Goal: Use online tool/utility: Utilize a website feature to perform a specific function

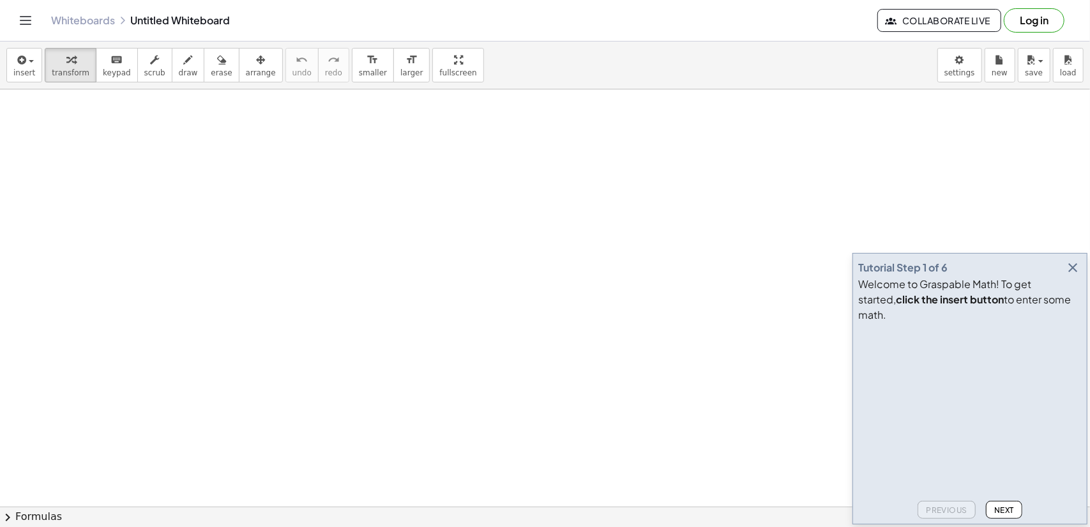
click at [1072, 275] on icon "button" at bounding box center [1072, 267] width 15 height 15
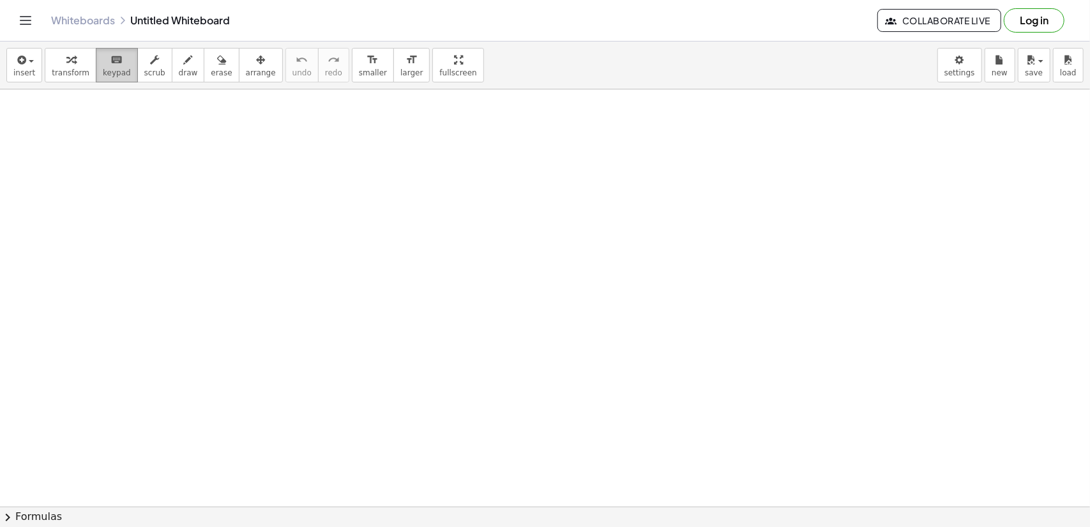
click at [103, 71] on span "keypad" at bounding box center [117, 72] width 28 height 9
drag, startPoint x: 103, startPoint y: 70, endPoint x: 147, endPoint y: 139, distance: 81.5
click at [147, 139] on div "insert select one: Math Expression Function Text Youtube Video Graphing Geometr…" at bounding box center [545, 284] width 1090 height 485
click at [32, 71] on button "insert" at bounding box center [24, 65] width 36 height 34
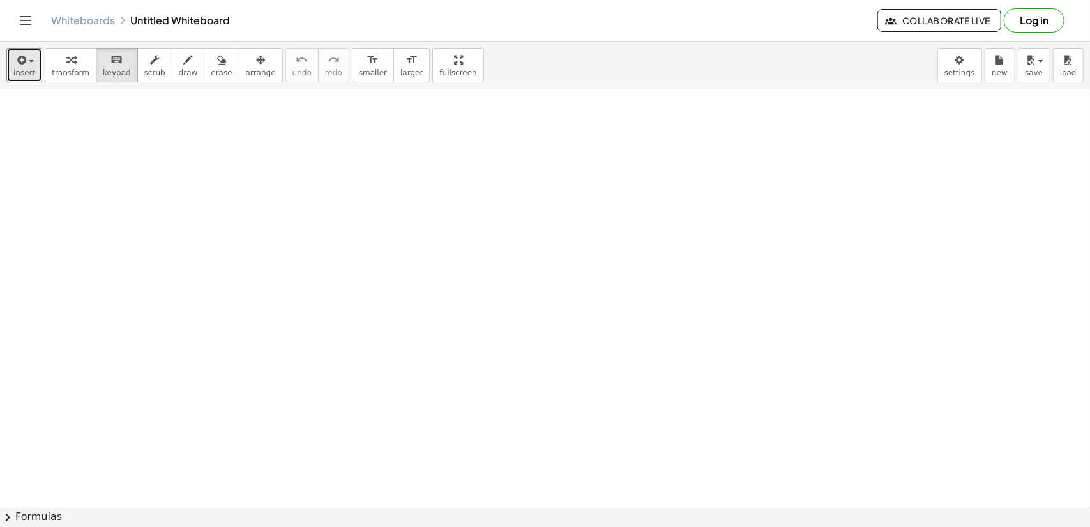
scroll to position [255, 0]
click at [66, 60] on icon "button" at bounding box center [70, 59] width 9 height 15
click at [108, 68] on span "keypad" at bounding box center [117, 72] width 28 height 9
click at [146, 70] on span "scrub" at bounding box center [154, 72] width 21 height 9
click at [179, 70] on span "draw" at bounding box center [188, 72] width 19 height 9
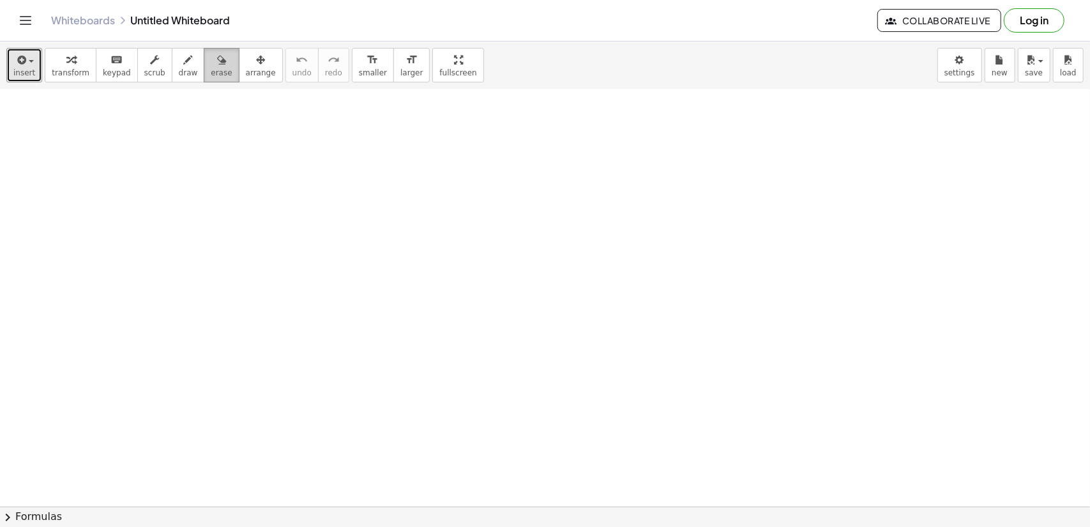
click at [211, 73] on span "erase" at bounding box center [221, 72] width 21 height 9
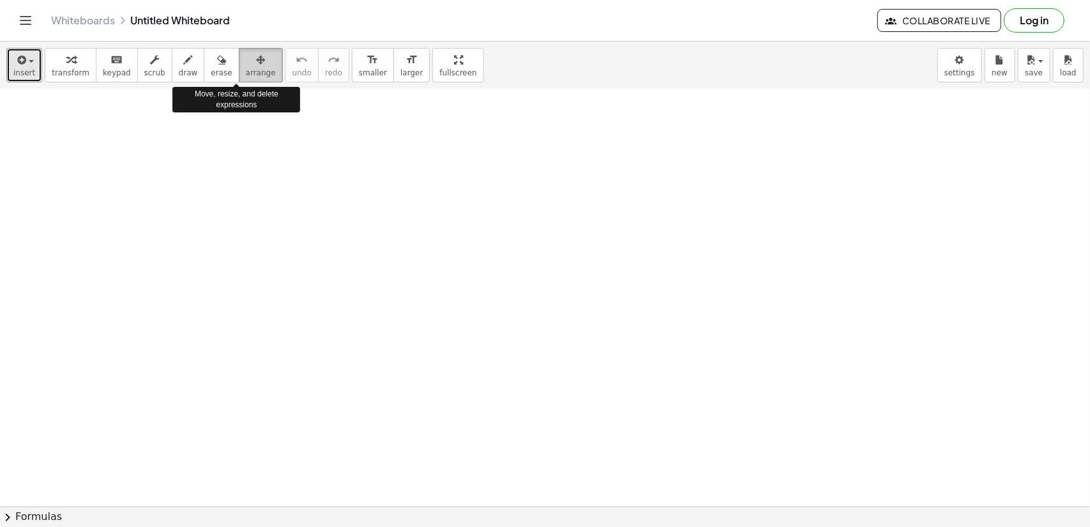
click at [246, 77] on span "arrange" at bounding box center [261, 72] width 30 height 9
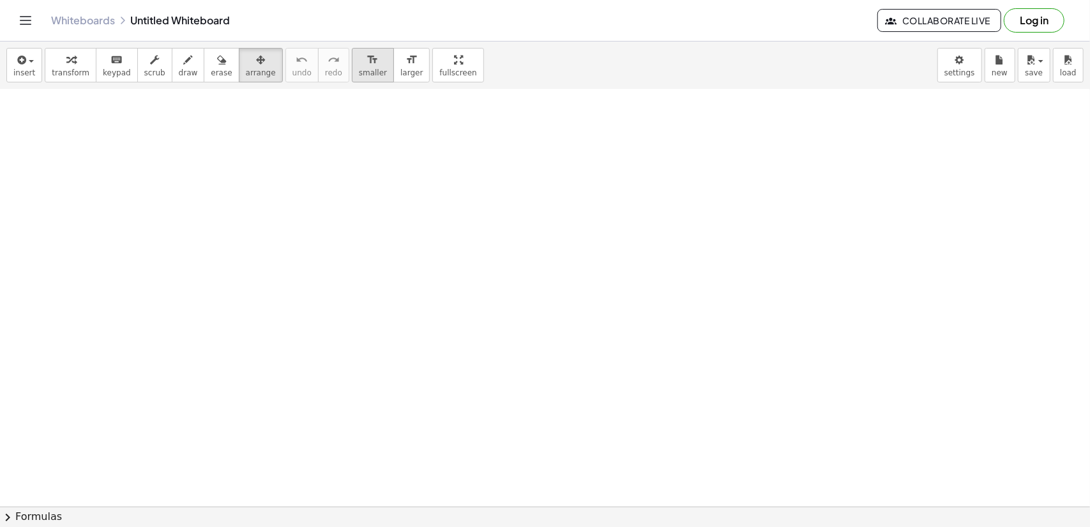
click at [356, 81] on button "format_size smaller" at bounding box center [373, 65] width 42 height 34
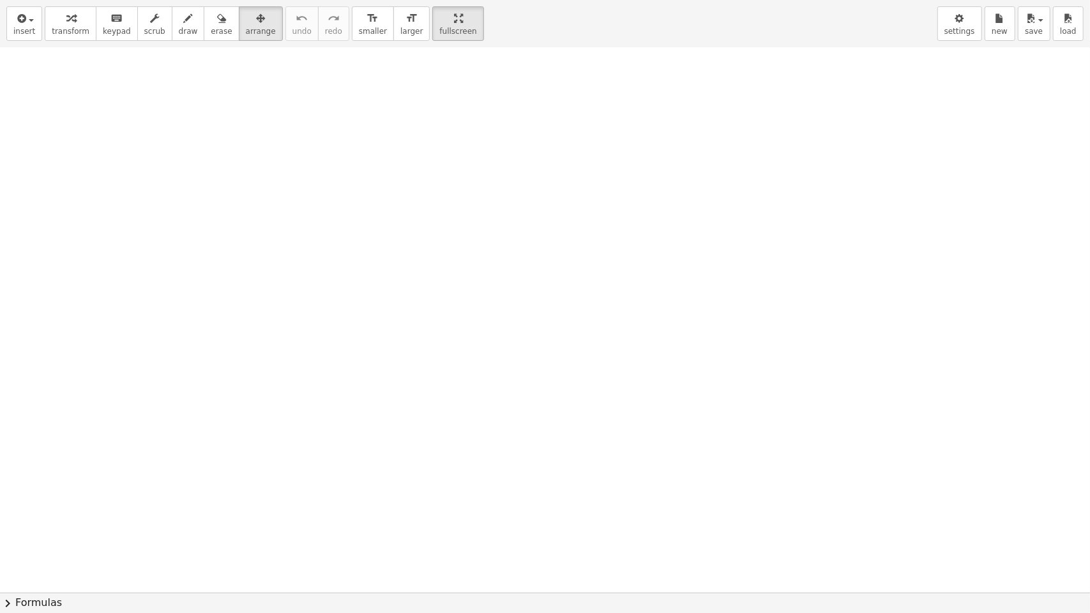
click at [407, 136] on div "insert select one: Math Expression Function Text Youtube Video Graphing Geometr…" at bounding box center [545, 306] width 1090 height 613
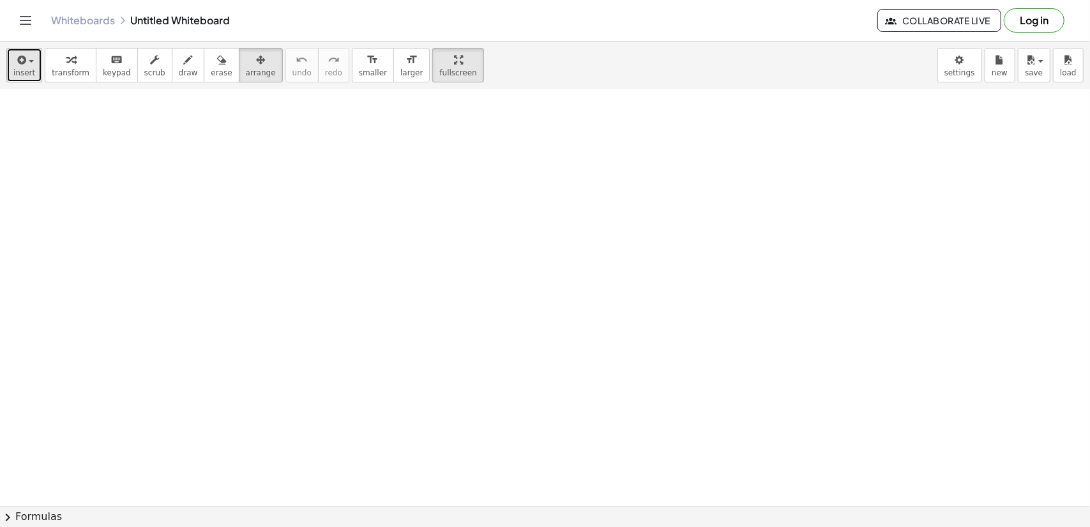
click at [36, 59] on button "insert" at bounding box center [24, 65] width 36 height 34
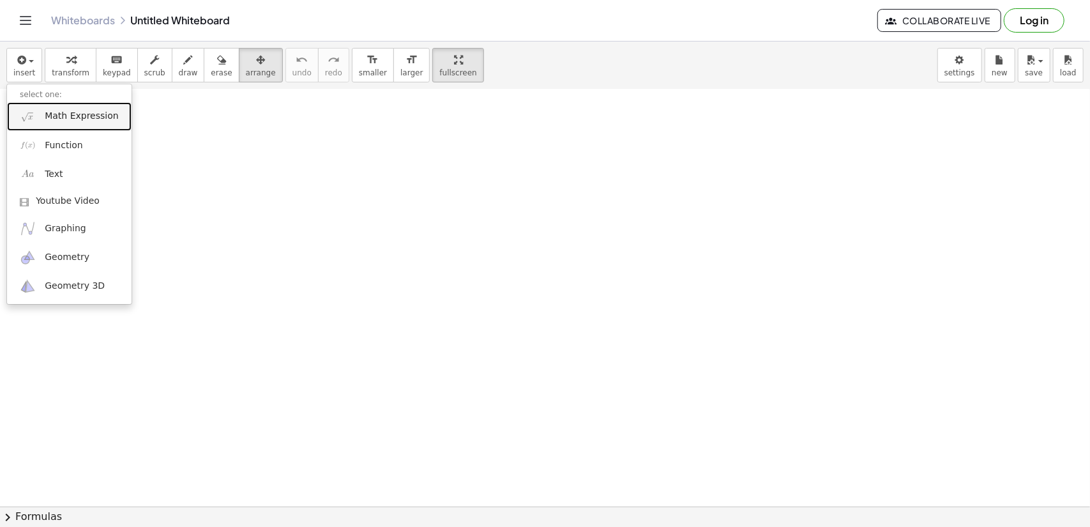
click at [83, 121] on span "Math Expression" at bounding box center [81, 116] width 73 height 13
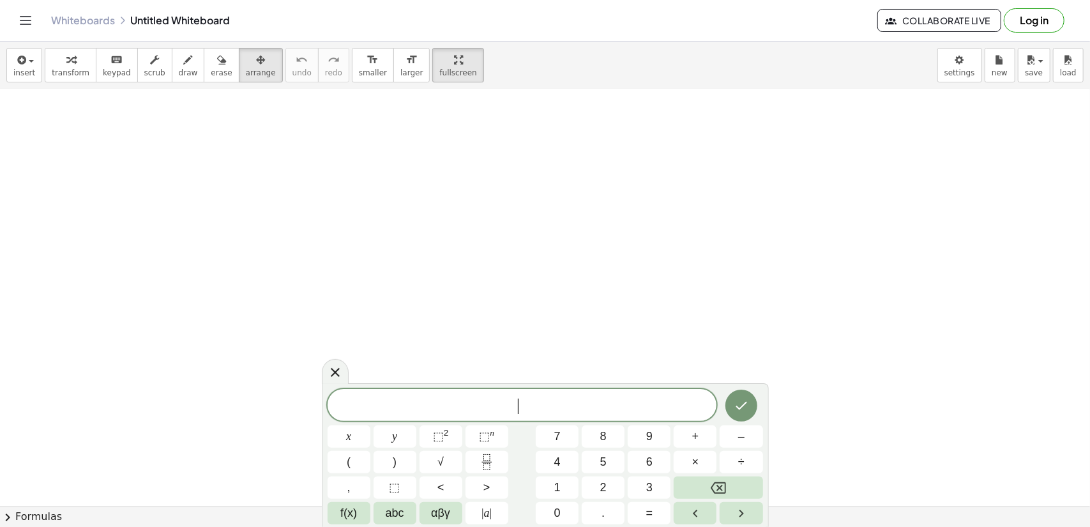
scroll to position [319, 0]
click at [31, 71] on span "insert" at bounding box center [24, 72] width 22 height 9
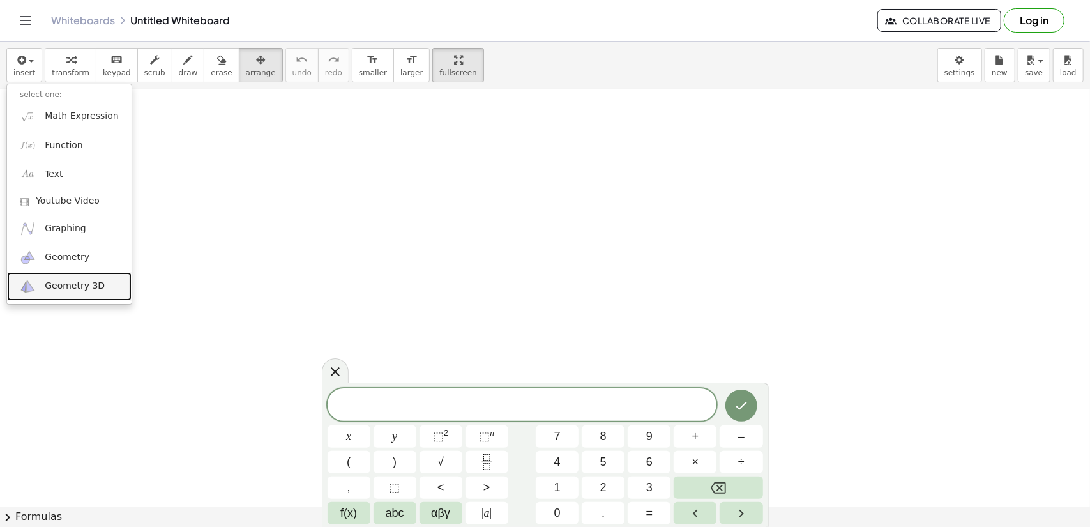
click at [68, 287] on span "Geometry 3D" at bounding box center [75, 286] width 60 height 13
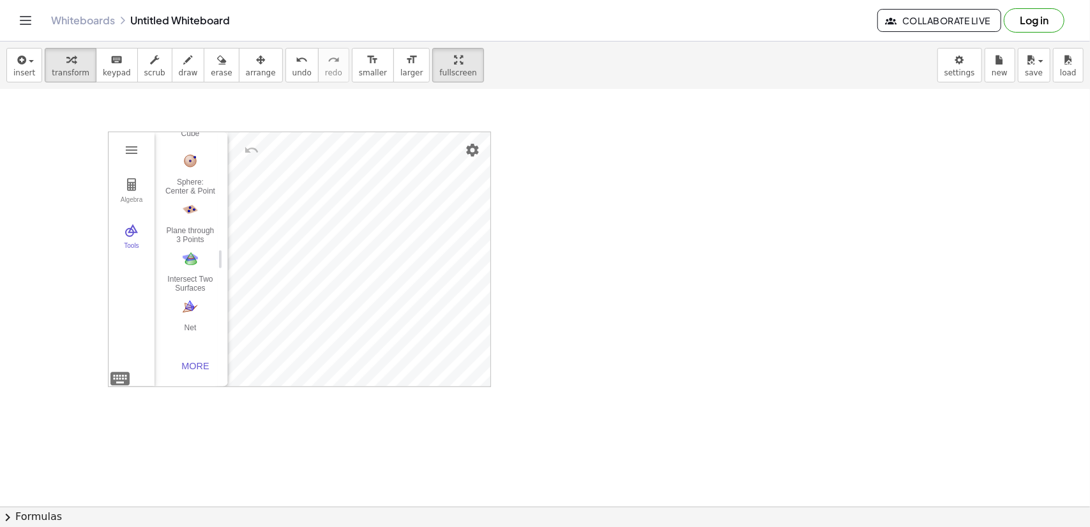
scroll to position [229, 0]
click at [469, 151] on img "Settings" at bounding box center [472, 149] width 15 height 15
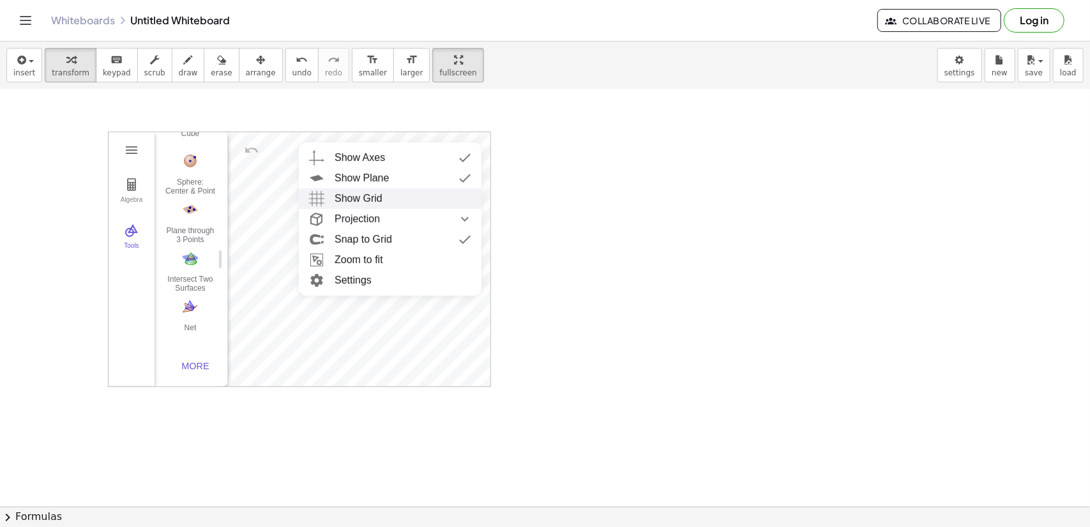
click at [474, 196] on li "Show Grid" at bounding box center [390, 198] width 183 height 20
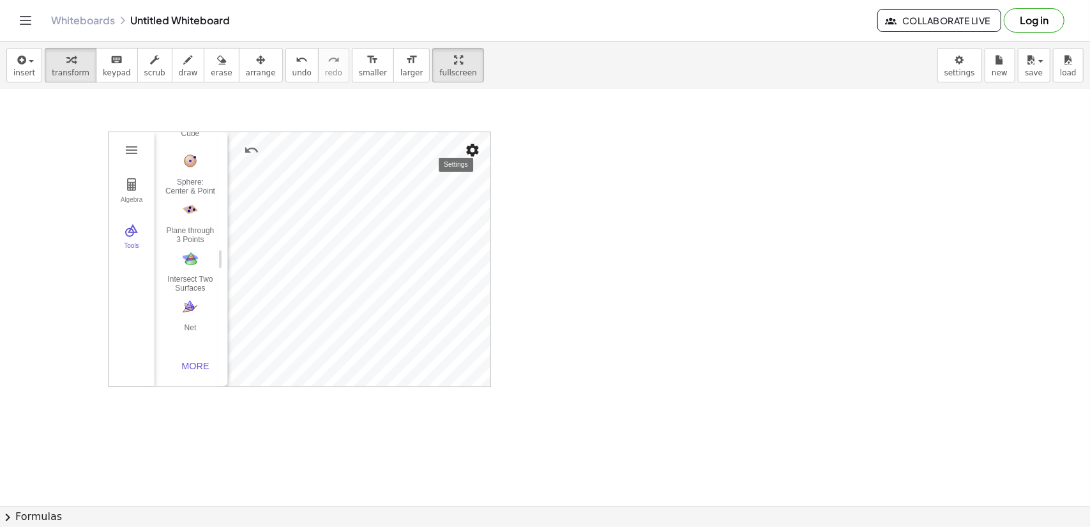
click at [471, 157] on button "Settings" at bounding box center [472, 150] width 23 height 23
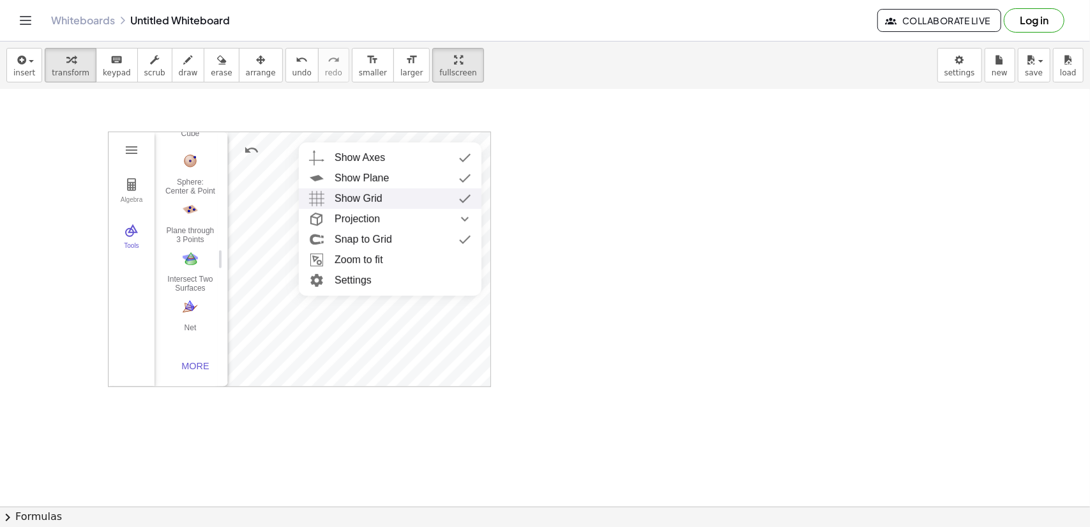
click at [418, 206] on div "Show Grid" at bounding box center [403, 198] width 137 height 20
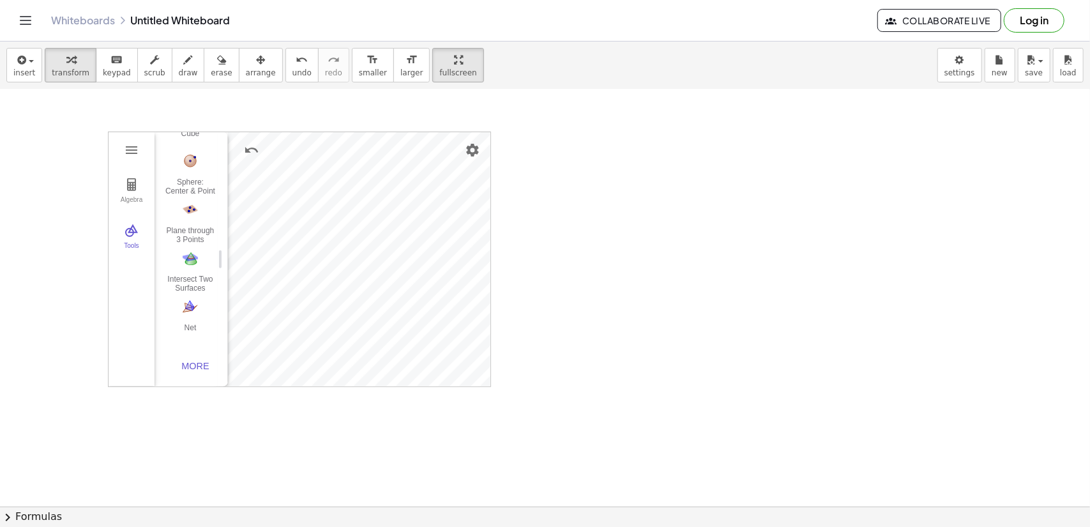
click at [630, 239] on div at bounding box center [545, 229] width 1090 height 919
click at [468, 223] on div "Algebra Tools GeoGebra 3D Calculator Basic Tools Move Point Pyramid Cube Sphere…" at bounding box center [545, 229] width 1090 height 919
click at [109, 141] on div "Algebra Tools" at bounding box center [132, 259] width 46 height 254
click at [123, 140] on button "3D Calculator" at bounding box center [131, 150] width 23 height 23
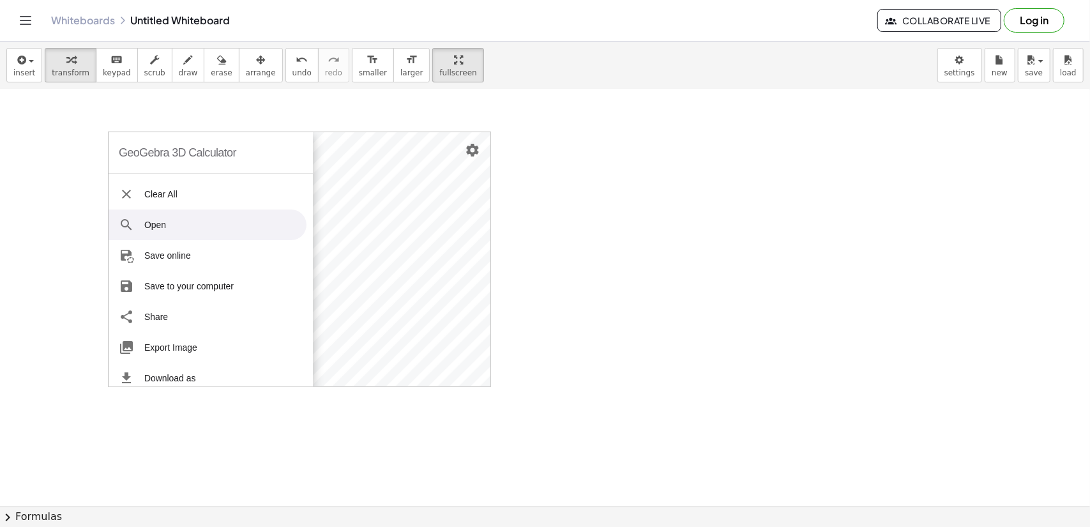
click at [170, 222] on li "Open" at bounding box center [208, 224] width 198 height 31
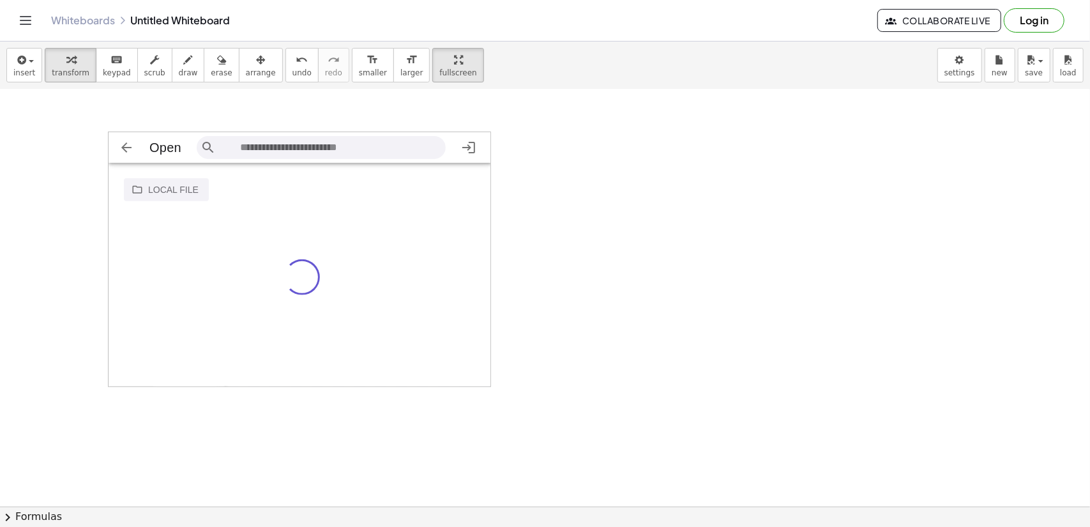
scroll to position [20, 373]
click at [125, 148] on img "3D Calculator" at bounding box center [126, 147] width 15 height 15
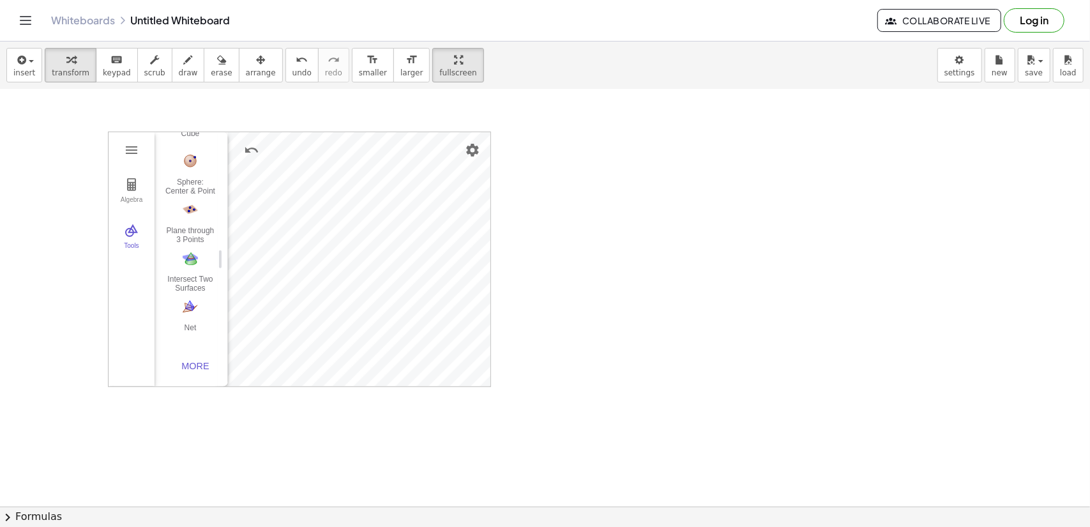
click at [125, 148] on img "3D Calculator" at bounding box center [131, 149] width 15 height 15
click at [250, 150] on img "Undo" at bounding box center [251, 149] width 15 height 15
click at [255, 150] on img "Undo" at bounding box center [251, 149] width 15 height 15
click at [282, 147] on img "Redo" at bounding box center [282, 149] width 15 height 15
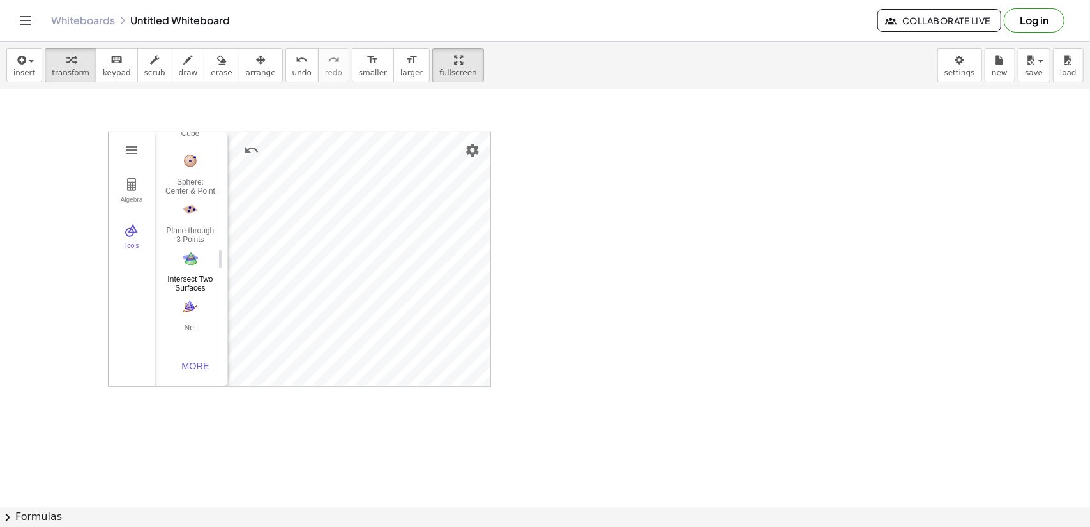
click at [199, 245] on div "Algebra Tools Input… GeoGebra 3D Calculator Basic Tools Move Point Pyramid Cube…" at bounding box center [300, 259] width 382 height 254
drag, startPoint x: 625, startPoint y: 185, endPoint x: 130, endPoint y: 192, distance: 495.0
click at [130, 192] on div "GeoGebra 3D Calculator Clear All Open Save online Save to your computer Share E…" at bounding box center [545, 229] width 1090 height 919
drag, startPoint x: 510, startPoint y: 216, endPoint x: 491, endPoint y: 214, distance: 19.3
click at [493, 215] on div at bounding box center [545, 229] width 1090 height 919
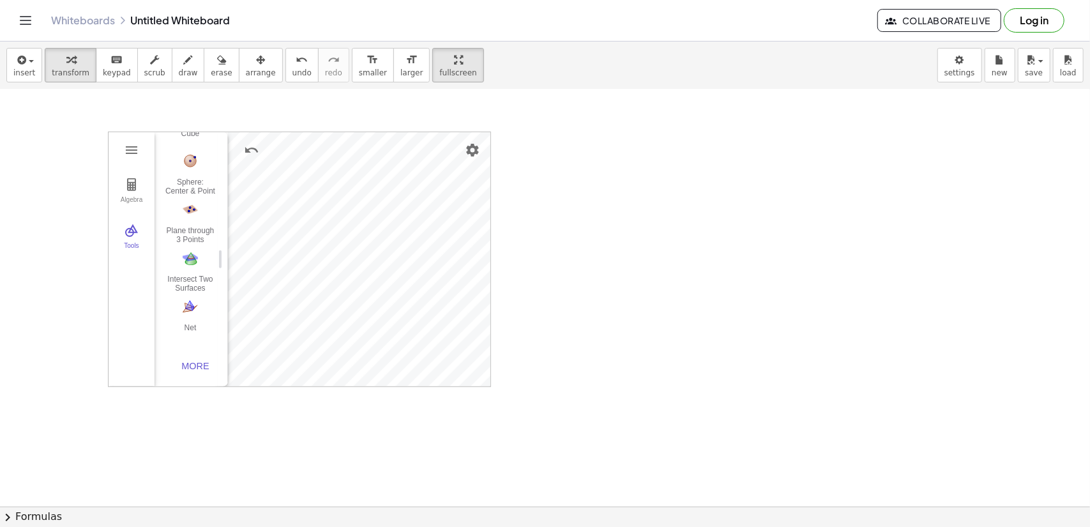
drag, startPoint x: 498, startPoint y: 171, endPoint x: 507, endPoint y: 211, distance: 42.0
click at [502, 179] on div at bounding box center [545, 229] width 1090 height 919
drag, startPoint x: 510, startPoint y: 398, endPoint x: 485, endPoint y: 386, distance: 27.1
click at [489, 392] on div at bounding box center [545, 229] width 1090 height 919
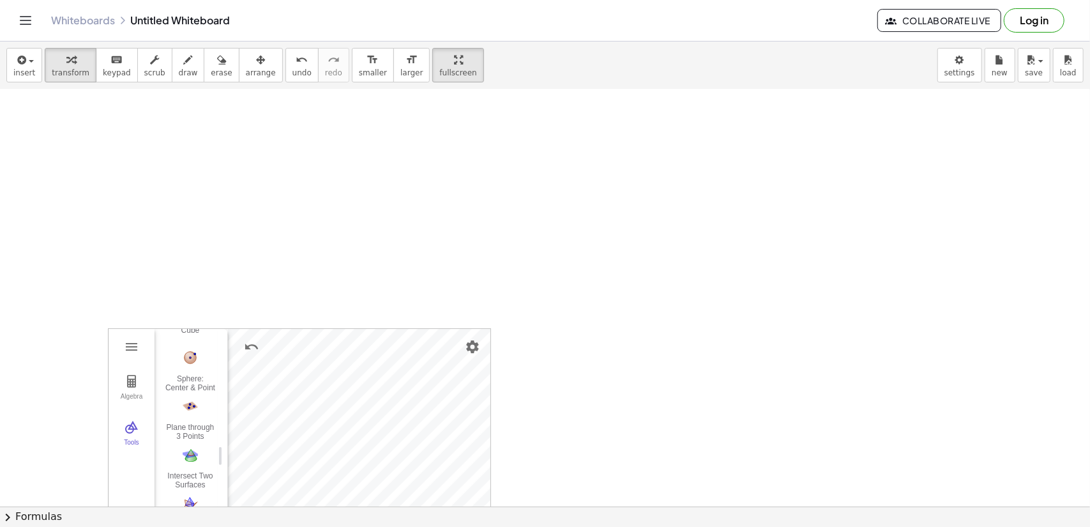
scroll to position [255, 0]
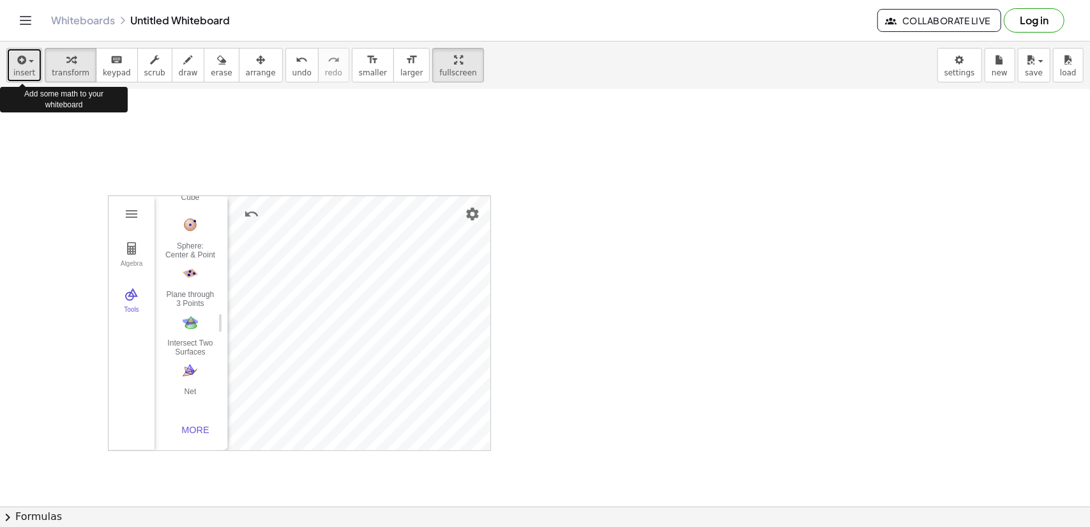
click at [32, 63] on button "insert" at bounding box center [24, 65] width 36 height 34
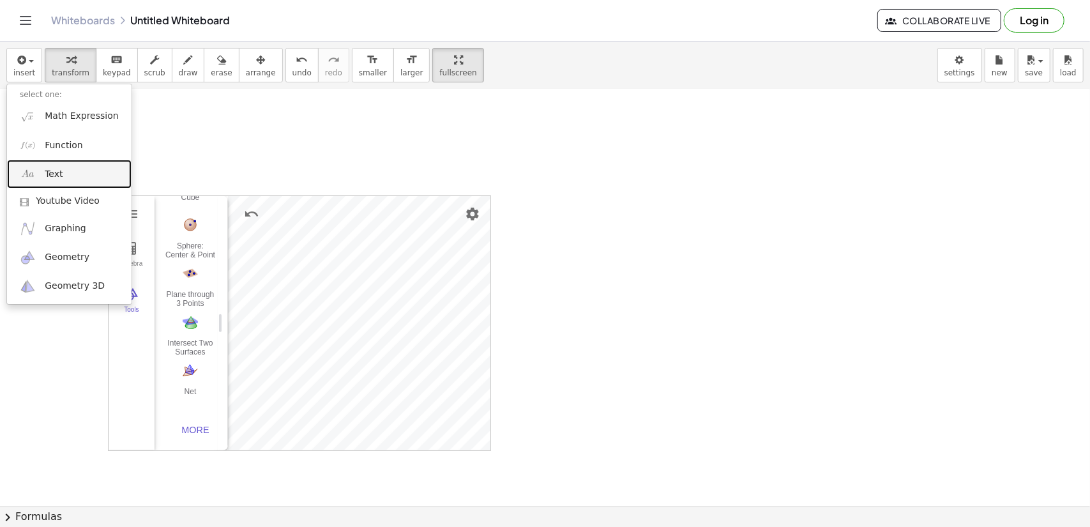
click at [59, 168] on span "Text" at bounding box center [54, 174] width 18 height 13
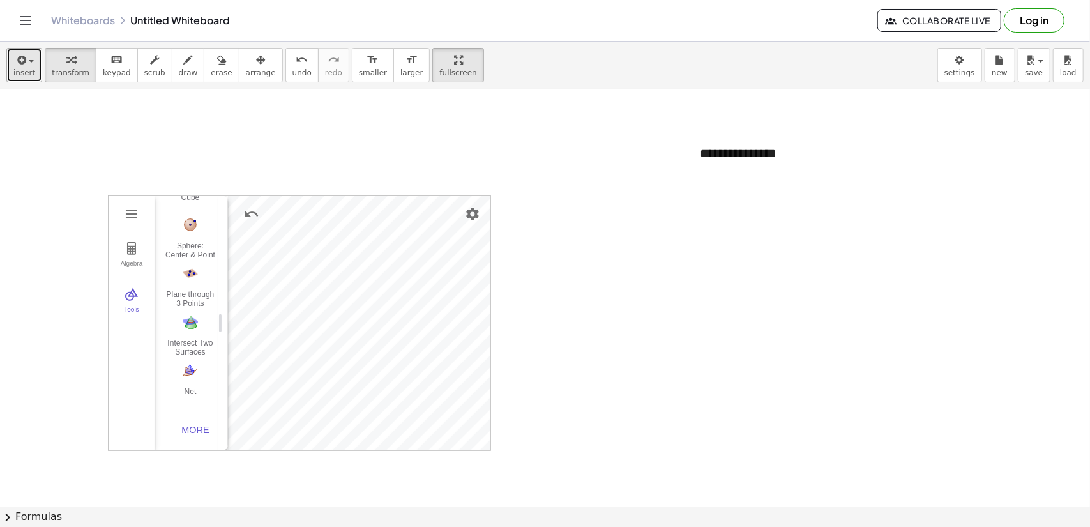
click at [22, 65] on icon "button" at bounding box center [20, 59] width 11 height 15
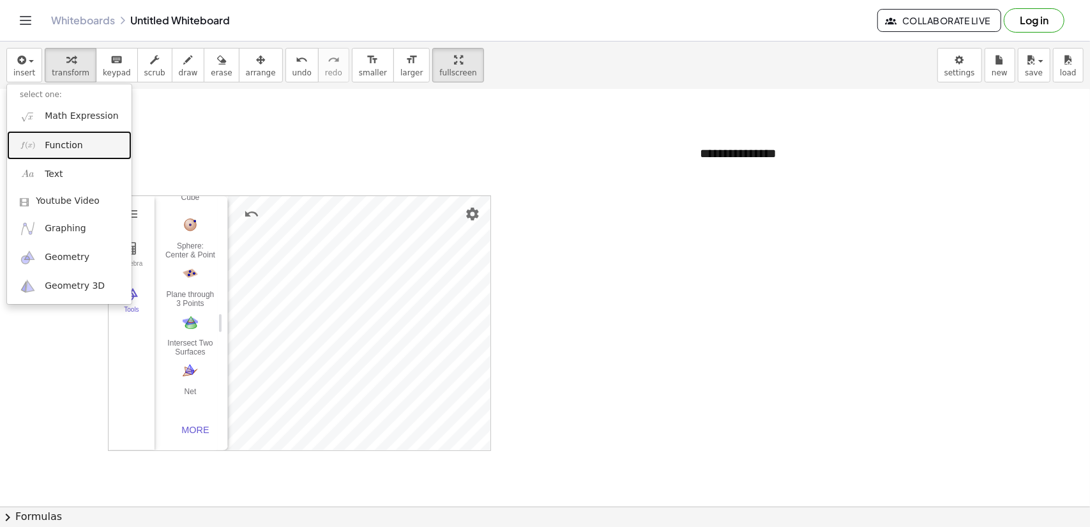
click at [63, 139] on span "Function" at bounding box center [64, 145] width 38 height 13
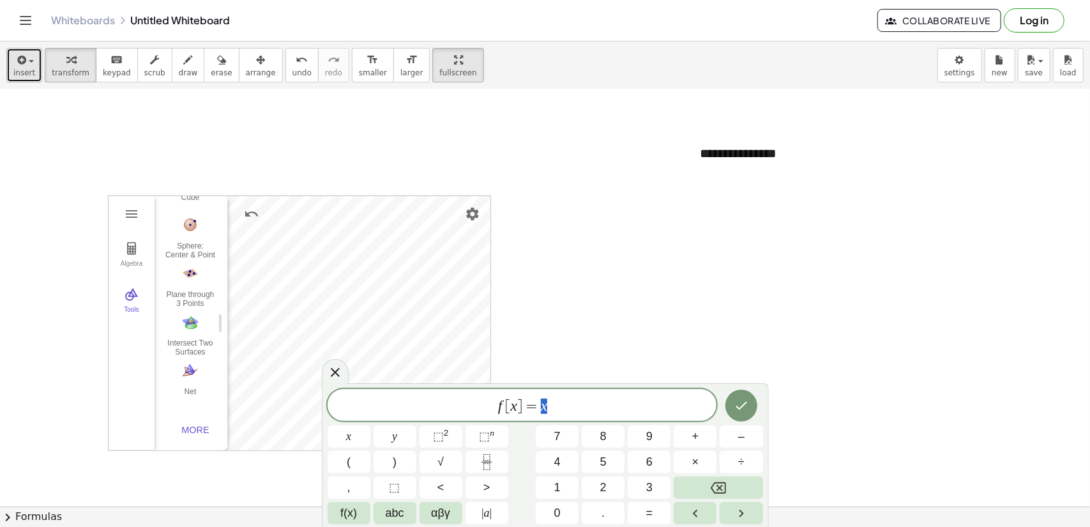
click at [24, 68] on span "insert" at bounding box center [24, 72] width 22 height 9
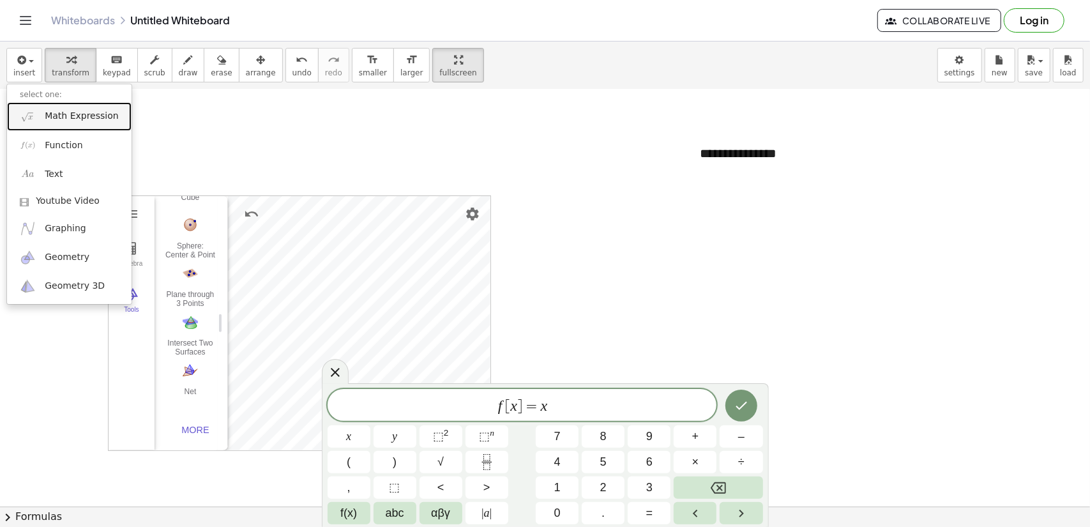
click at [77, 124] on link "Math Expression" at bounding box center [69, 116] width 125 height 29
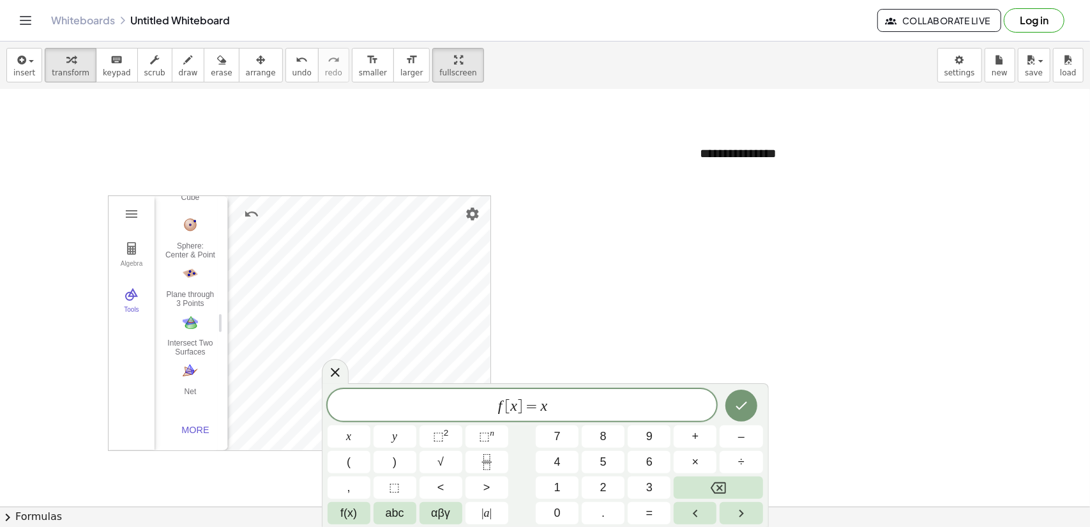
click at [509, 285] on div at bounding box center [545, 252] width 1090 height 836
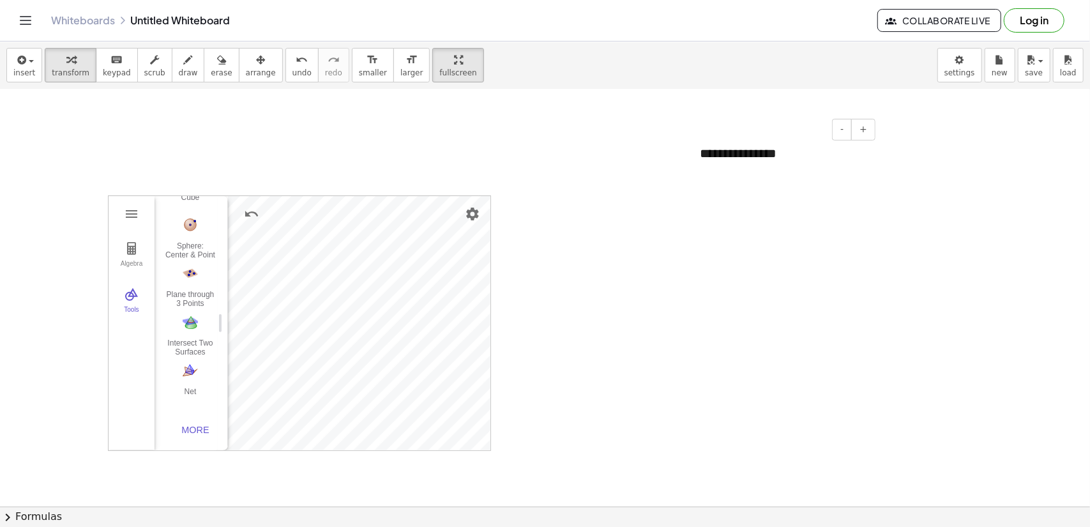
click at [745, 156] on div "**********" at bounding box center [783, 154] width 192 height 44
click at [844, 128] on div at bounding box center [545, 252] width 1090 height 836
drag, startPoint x: 824, startPoint y: 151, endPoint x: 640, endPoint y: 156, distance: 184.0
click at [641, 156] on div "**********" at bounding box center [545, 252] width 1090 height 836
drag, startPoint x: 536, startPoint y: 162, endPoint x: 533, endPoint y: 192, distance: 30.2
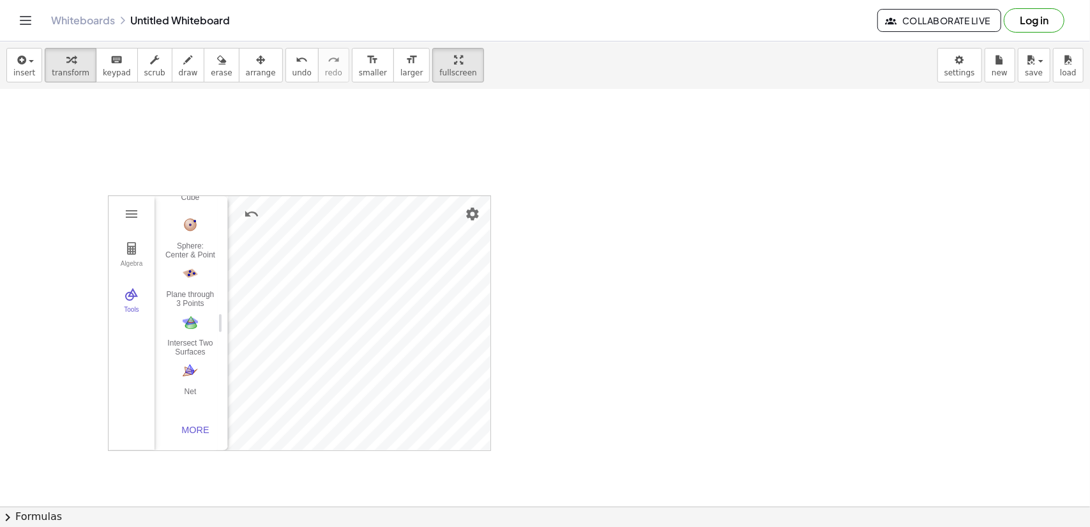
click at [535, 170] on div at bounding box center [545, 252] width 1090 height 836
click at [132, 248] on img "3D Calculator" at bounding box center [131, 248] width 15 height 15
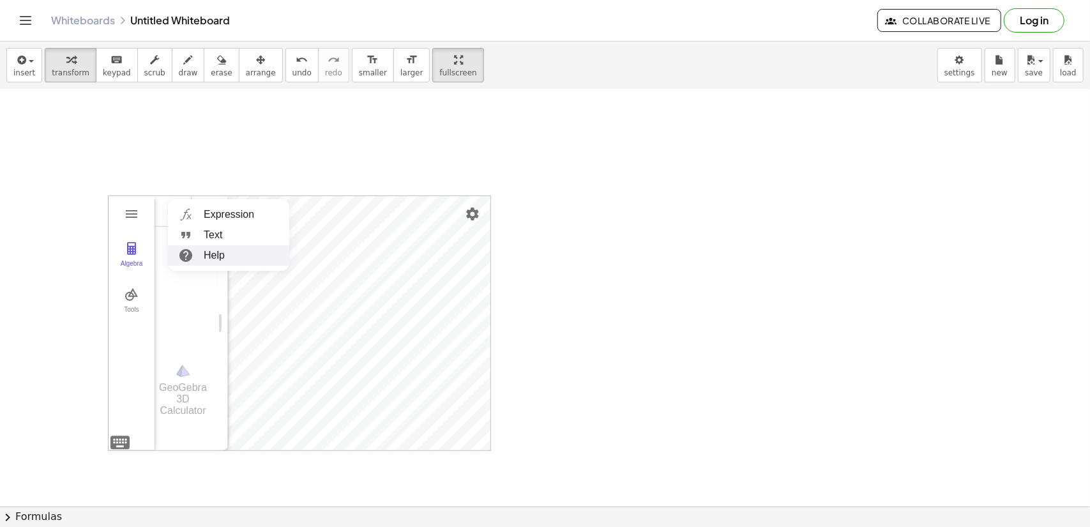
click at [172, 245] on li "Help" at bounding box center [228, 255] width 121 height 20
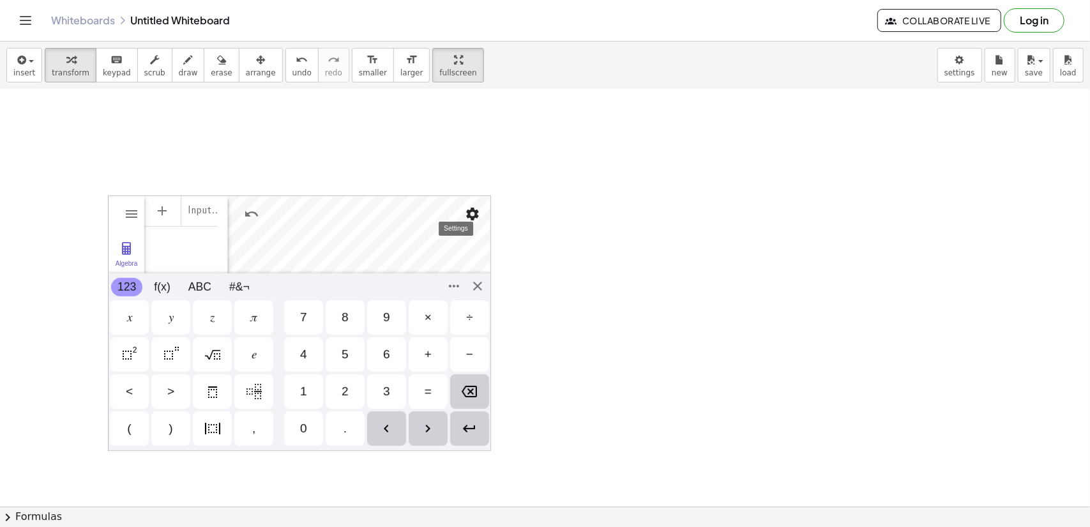
click at [482, 211] on button "Settings" at bounding box center [472, 213] width 23 height 23
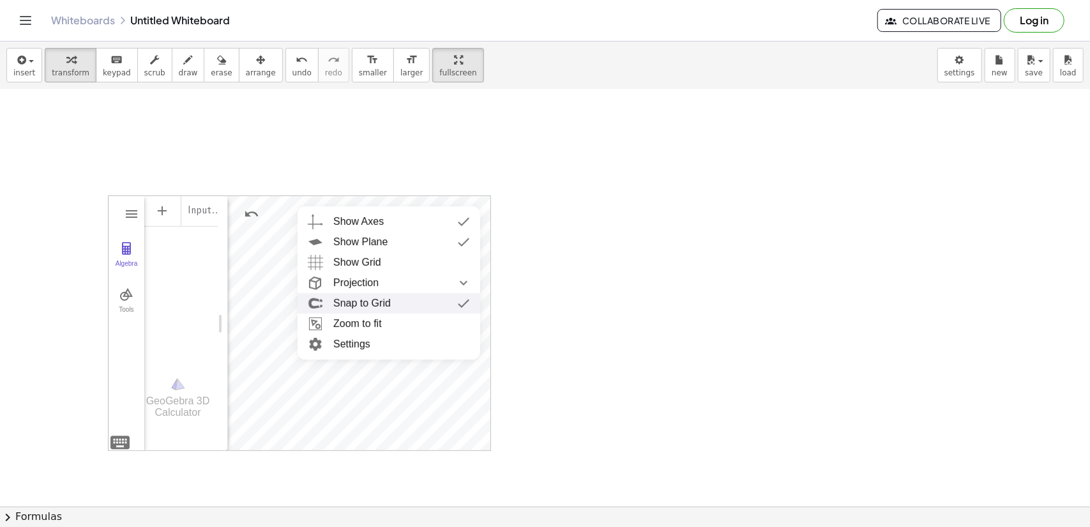
click at [464, 303] on img "3D Calculator" at bounding box center [463, 303] width 23 height 20
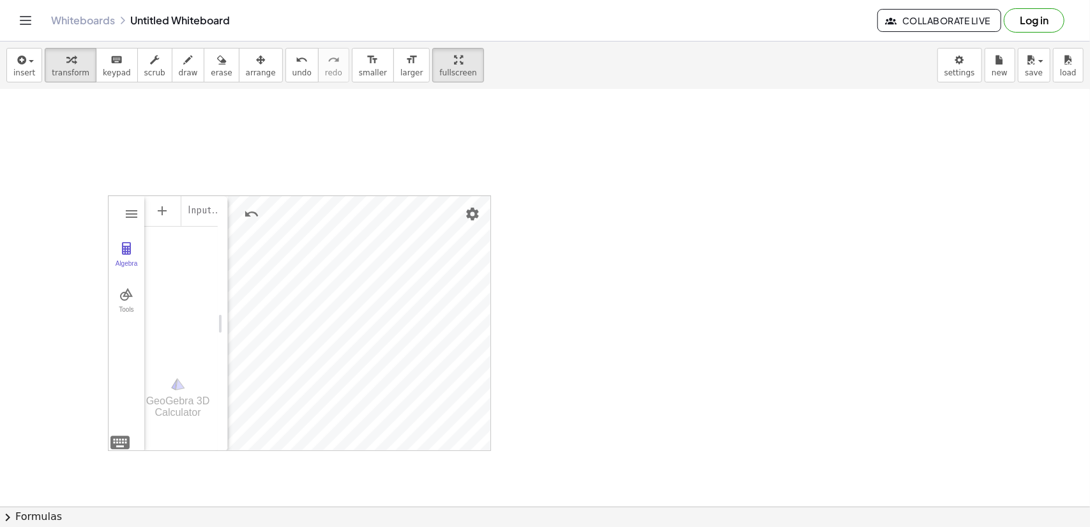
click at [549, 321] on div at bounding box center [545, 252] width 1090 height 836
click at [734, 358] on div "GeoGebra 3D Calculator Clear All Open Save online Save to your computer Share E…" at bounding box center [545, 252] width 1090 height 836
click at [650, 343] on div at bounding box center [545, 252] width 1090 height 836
click at [561, 306] on div at bounding box center [545, 252] width 1090 height 836
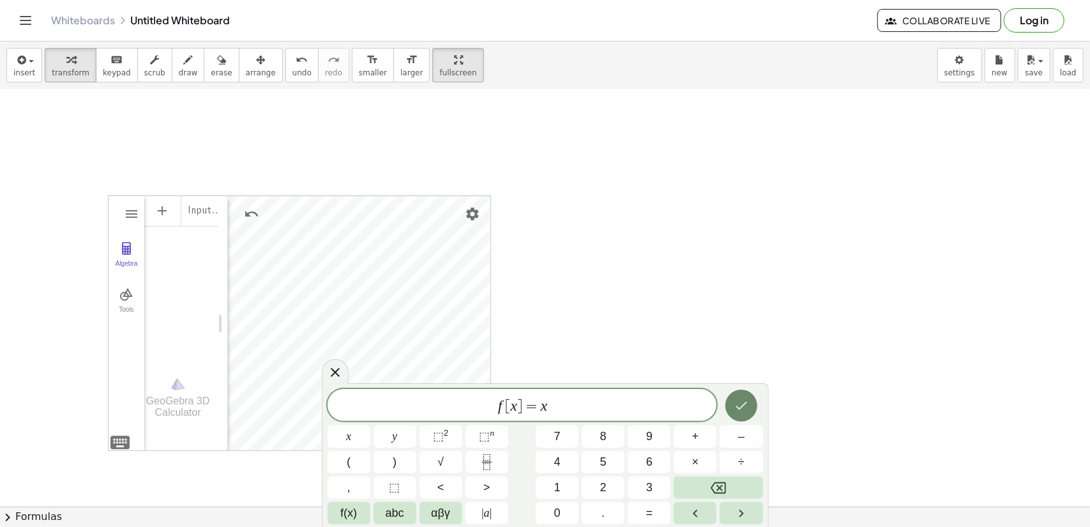
click at [746, 407] on icon "Done" at bounding box center [741, 405] width 15 height 15
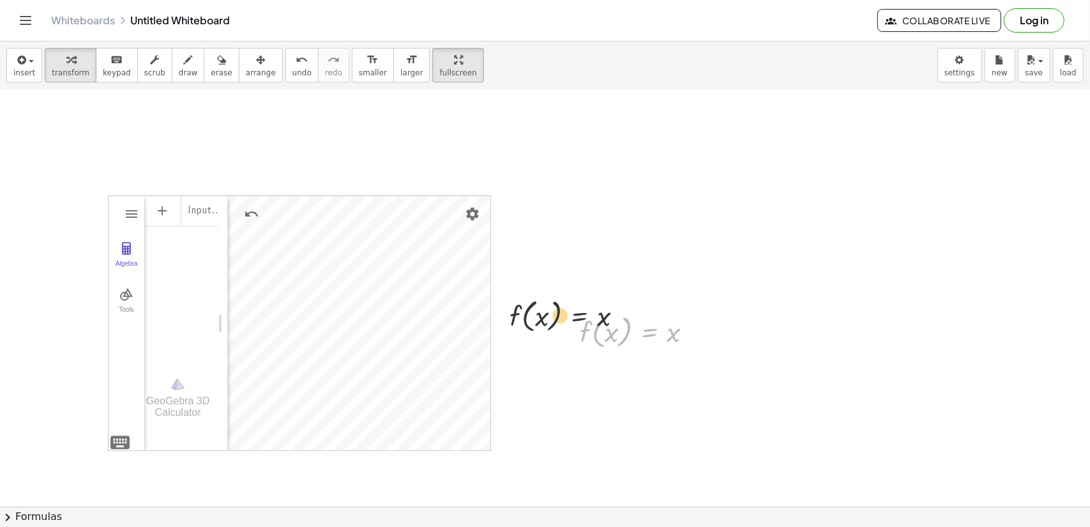
drag, startPoint x: 668, startPoint y: 340, endPoint x: 588, endPoint y: 324, distance: 81.4
click at [588, 324] on div at bounding box center [642, 331] width 136 height 42
drag, startPoint x: 589, startPoint y: 324, endPoint x: 944, endPoint y: 39, distance: 455.2
click at [944, 39] on div "Graspable Math Activities Get Started Activity Bank Assigned Work Classes White…" at bounding box center [545, 263] width 1090 height 527
drag, startPoint x: 596, startPoint y: 326, endPoint x: 741, endPoint y: 401, distance: 163.1
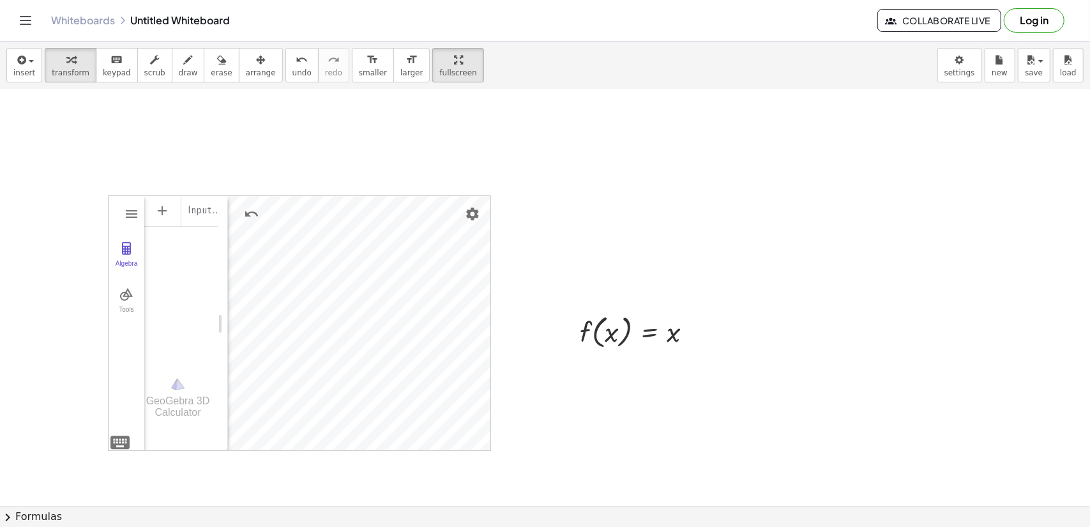
click at [747, 422] on div at bounding box center [545, 252] width 1090 height 836
drag, startPoint x: 697, startPoint y: 342, endPoint x: 650, endPoint y: 340, distance: 46.7
click at [650, 340] on div at bounding box center [642, 331] width 136 height 42
click at [678, 334] on div at bounding box center [642, 331] width 214 height 42
drag, startPoint x: 728, startPoint y: 375, endPoint x: 646, endPoint y: 372, distance: 81.8
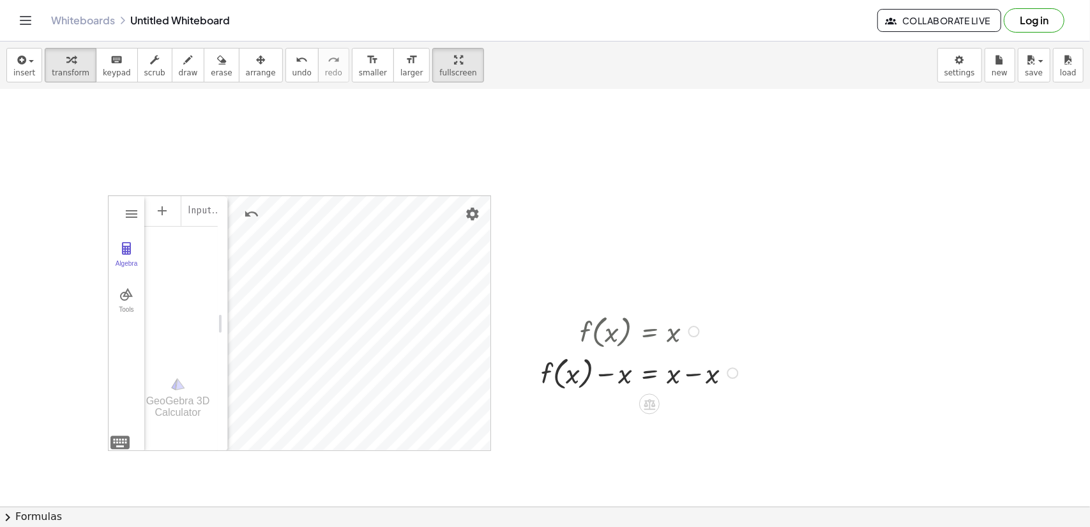
click at [650, 373] on div "f ( , x ) = + − x + x − x" at bounding box center [650, 373] width 0 height 0
drag, startPoint x: 706, startPoint y: 375, endPoint x: 690, endPoint y: 377, distance: 16.2
click at [690, 377] on div at bounding box center [642, 372] width 214 height 42
drag, startPoint x: 708, startPoint y: 377, endPoint x: 606, endPoint y: 383, distance: 101.7
drag, startPoint x: 616, startPoint y: 414, endPoint x: 687, endPoint y: 427, distance: 72.2
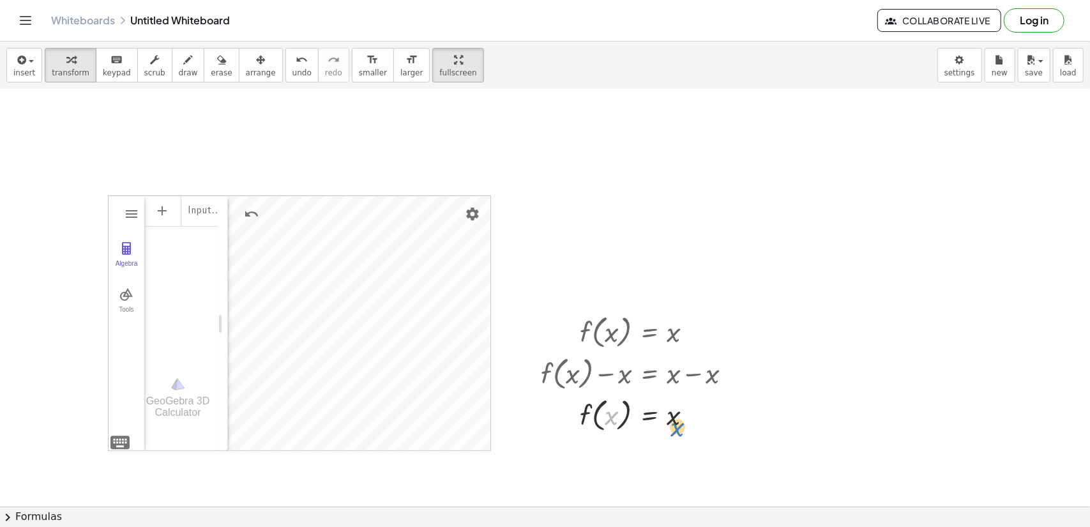
click at [687, 427] on div at bounding box center [642, 414] width 214 height 42
drag, startPoint x: 673, startPoint y: 422, endPoint x: 604, endPoint y: 418, distance: 68.4
click at [604, 418] on div at bounding box center [642, 414] width 214 height 42
drag, startPoint x: 710, startPoint y: 459, endPoint x: 591, endPoint y: 455, distance: 118.9
click at [591, 454] on div at bounding box center [629, 455] width 239 height 42
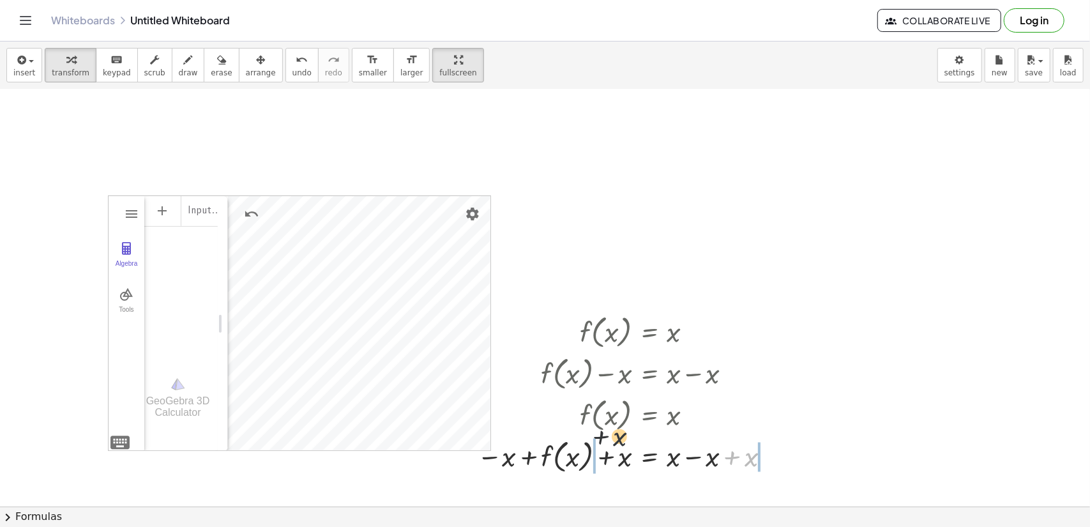
drag, startPoint x: 747, startPoint y: 462, endPoint x: 545, endPoint y: 429, distance: 205.2
drag, startPoint x: 591, startPoint y: 399, endPoint x: 626, endPoint y: 418, distance: 40.3
click at [650, 331] on div "f ( , x ) = x + f ( , x ) − x = + x − x f ( , x ) = x − x + f ( , x ) = + x − x…" at bounding box center [650, 331] width 0 height 0
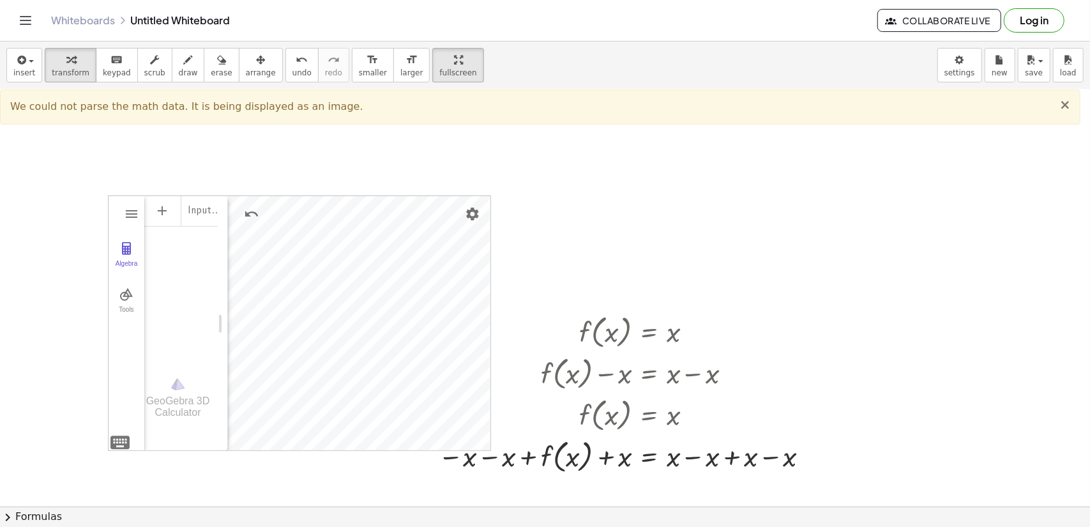
click at [1064, 103] on span "×" at bounding box center [1065, 104] width 11 height 15
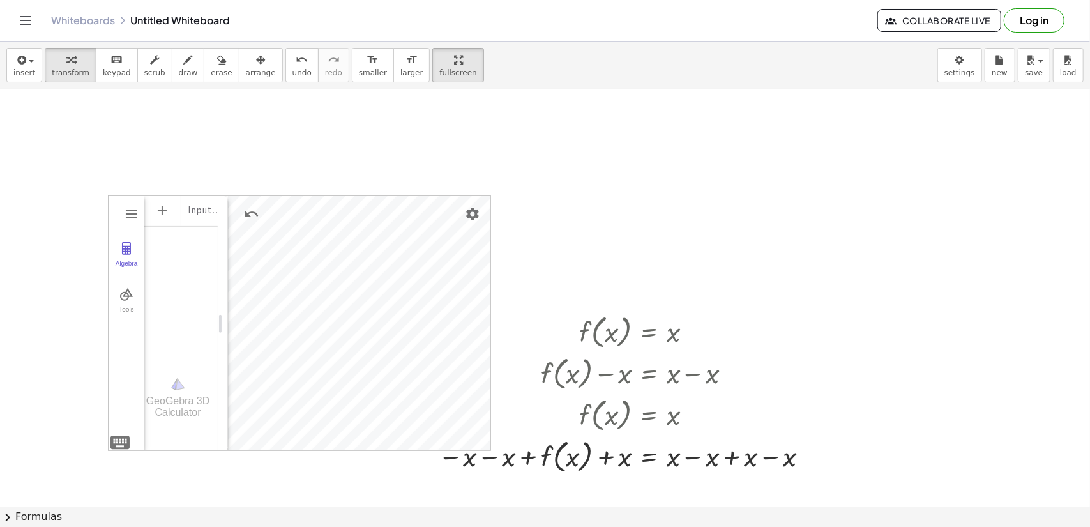
click at [1065, 103] on div at bounding box center [545, 252] width 1090 height 836
